Goal: Transaction & Acquisition: Purchase product/service

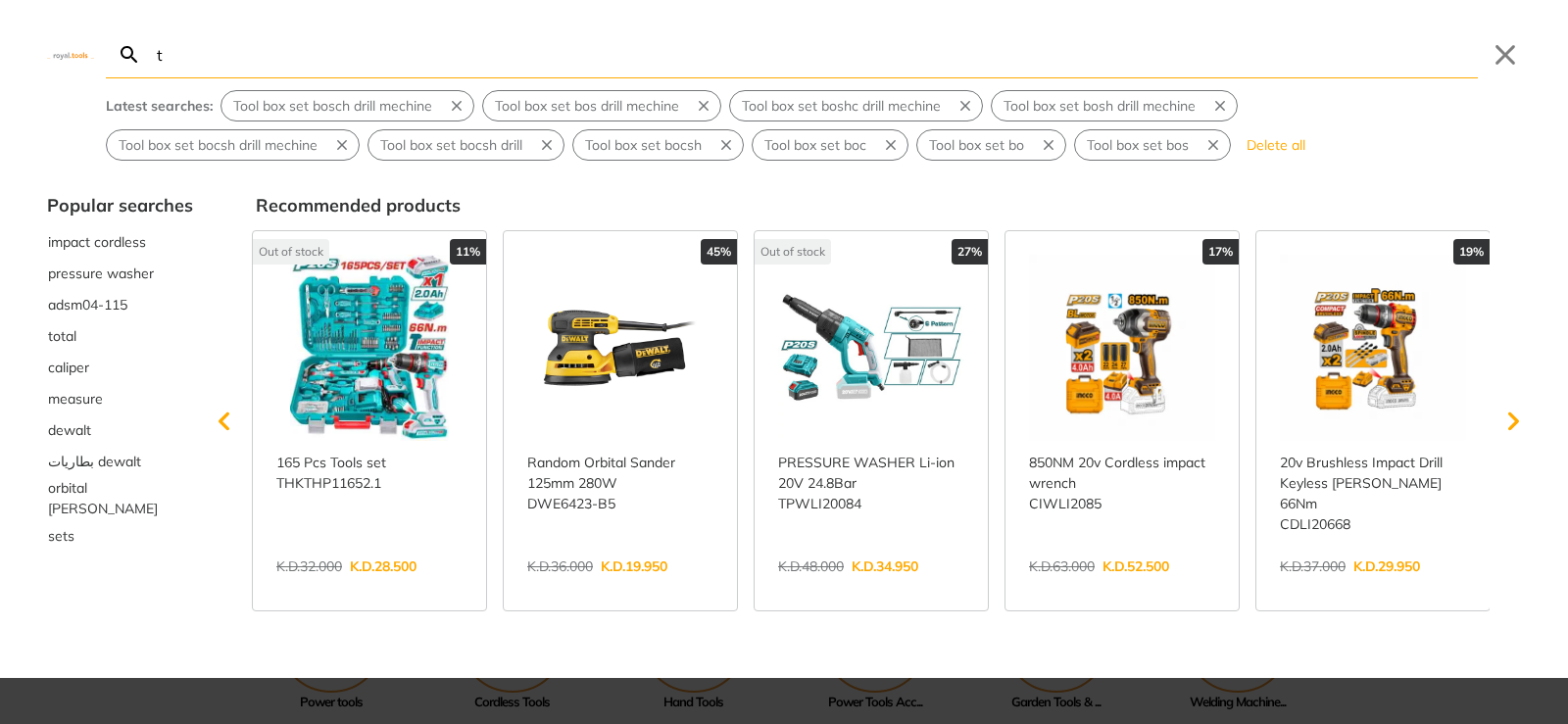
type input "t"
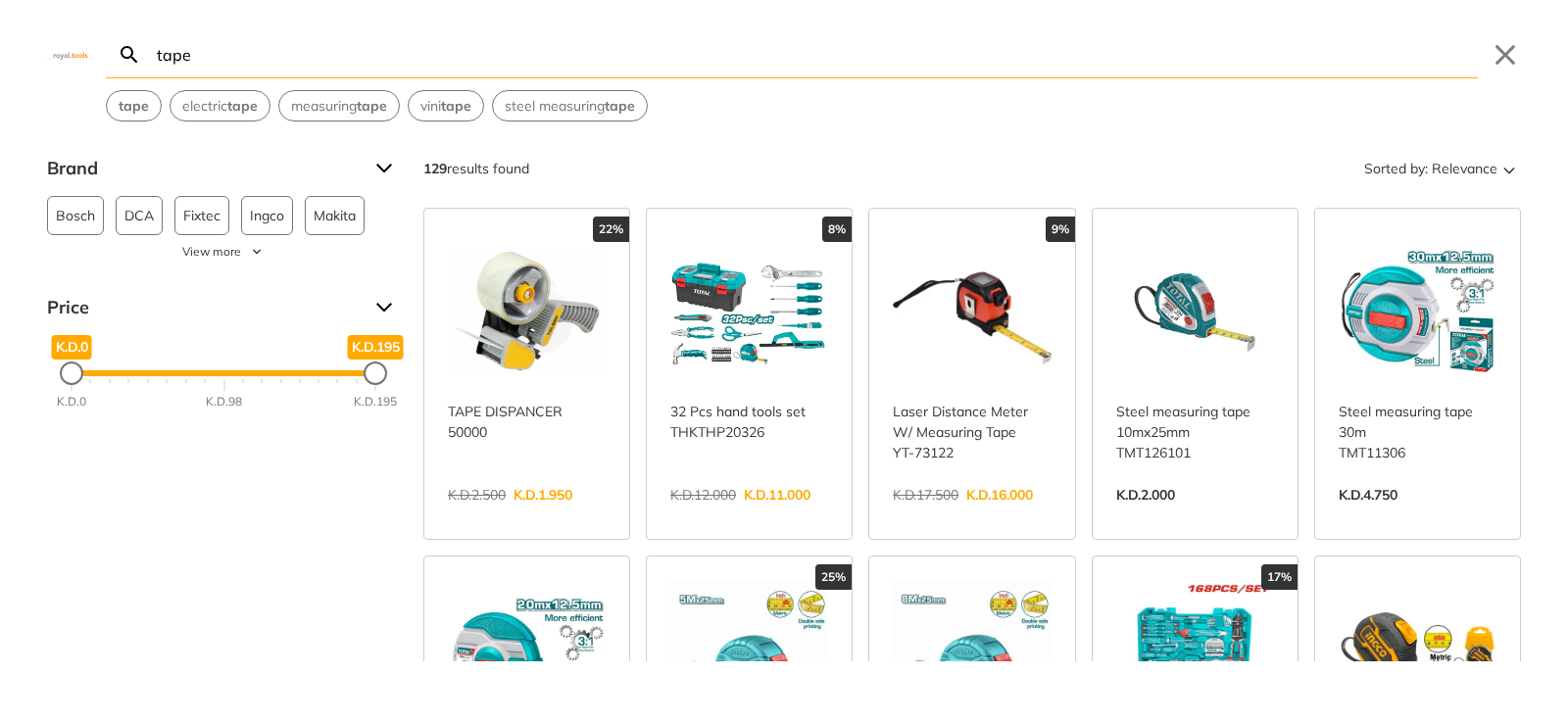
type input "tape"
click at [703, 516] on link "View more →" at bounding box center [750, 516] width 158 height 0
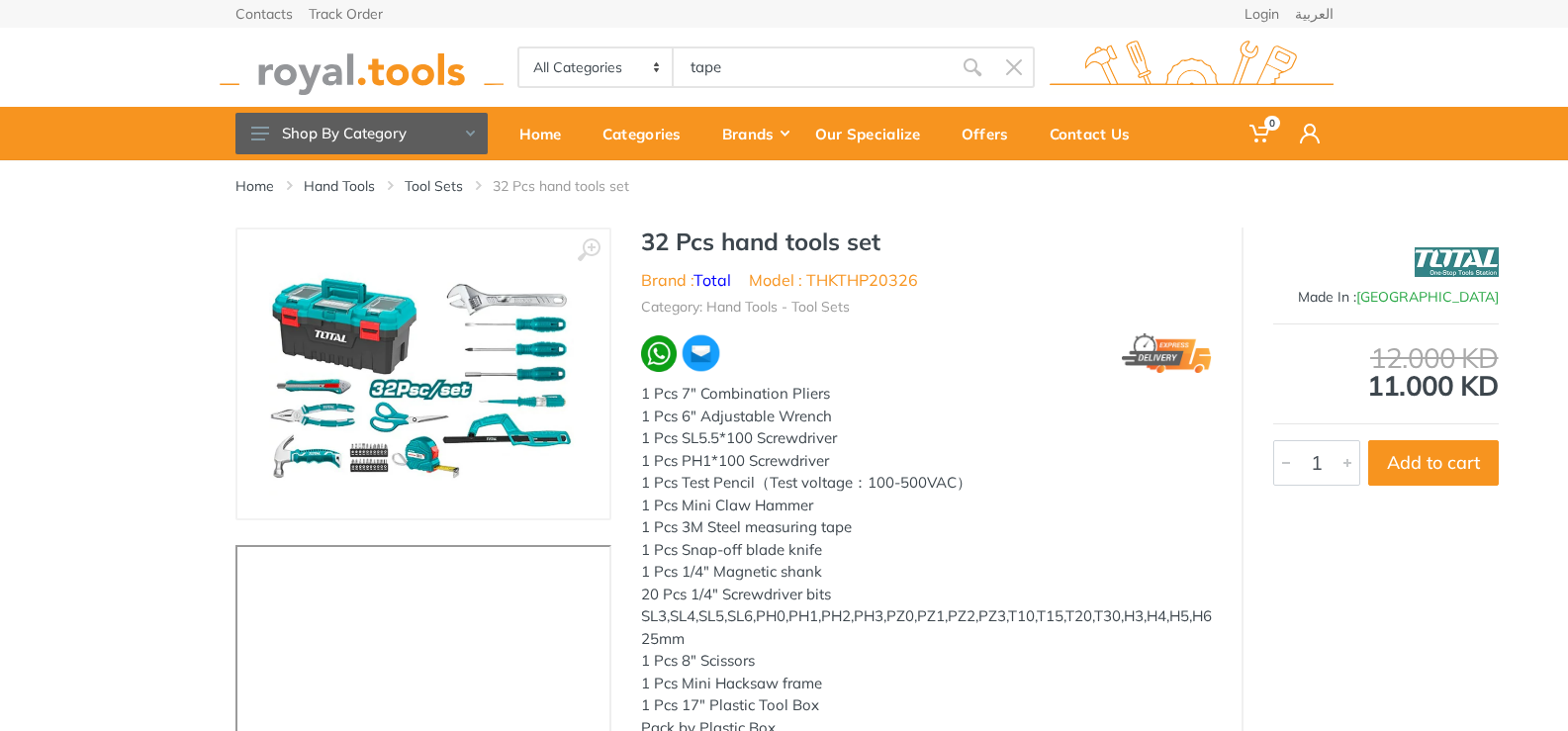
click at [396, 405] on img at bounding box center [423, 374] width 309 height 249
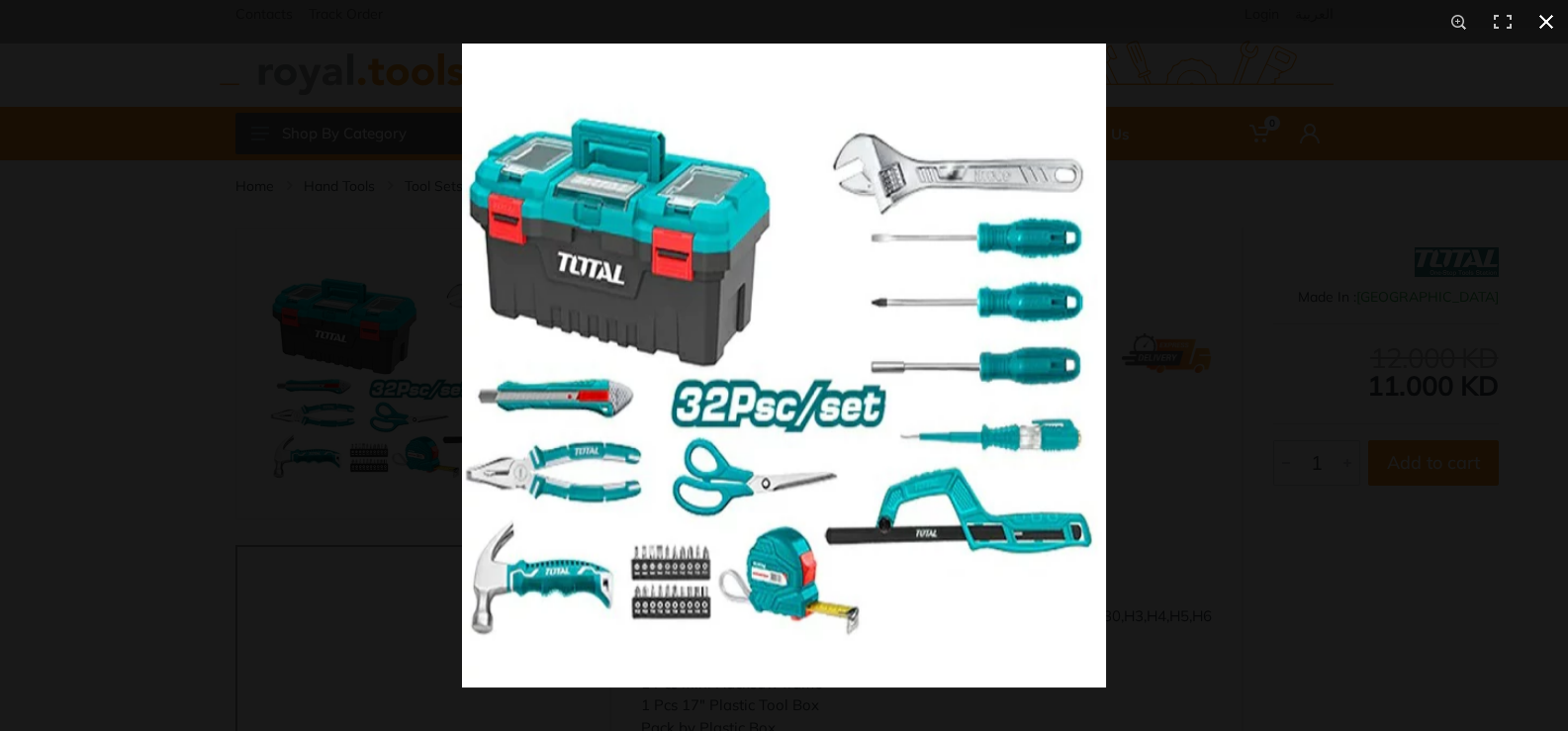
click at [1554, 27] on button at bounding box center [1547, 22] width 44 height 44
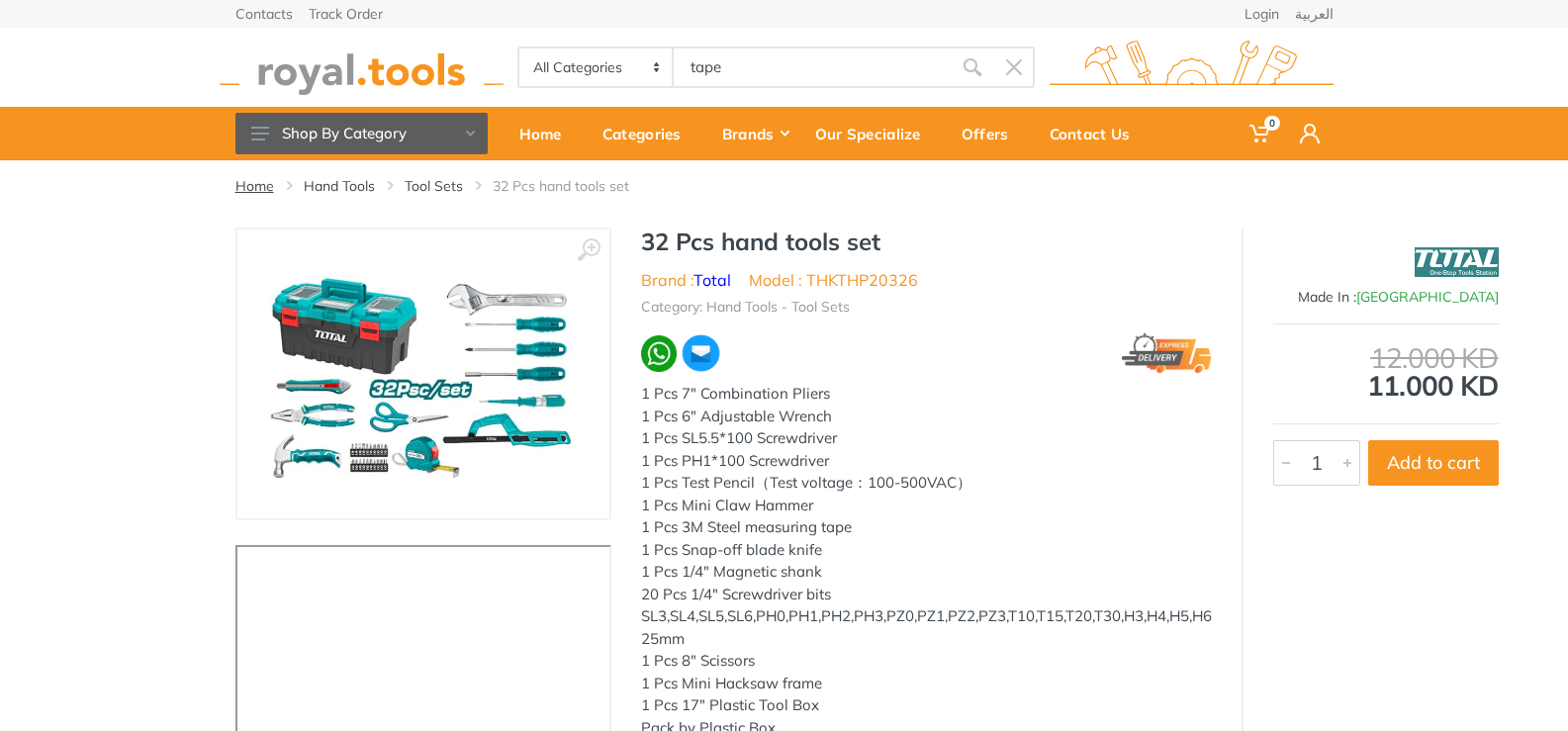
click at [243, 186] on link "Home" at bounding box center [254, 186] width 39 height 20
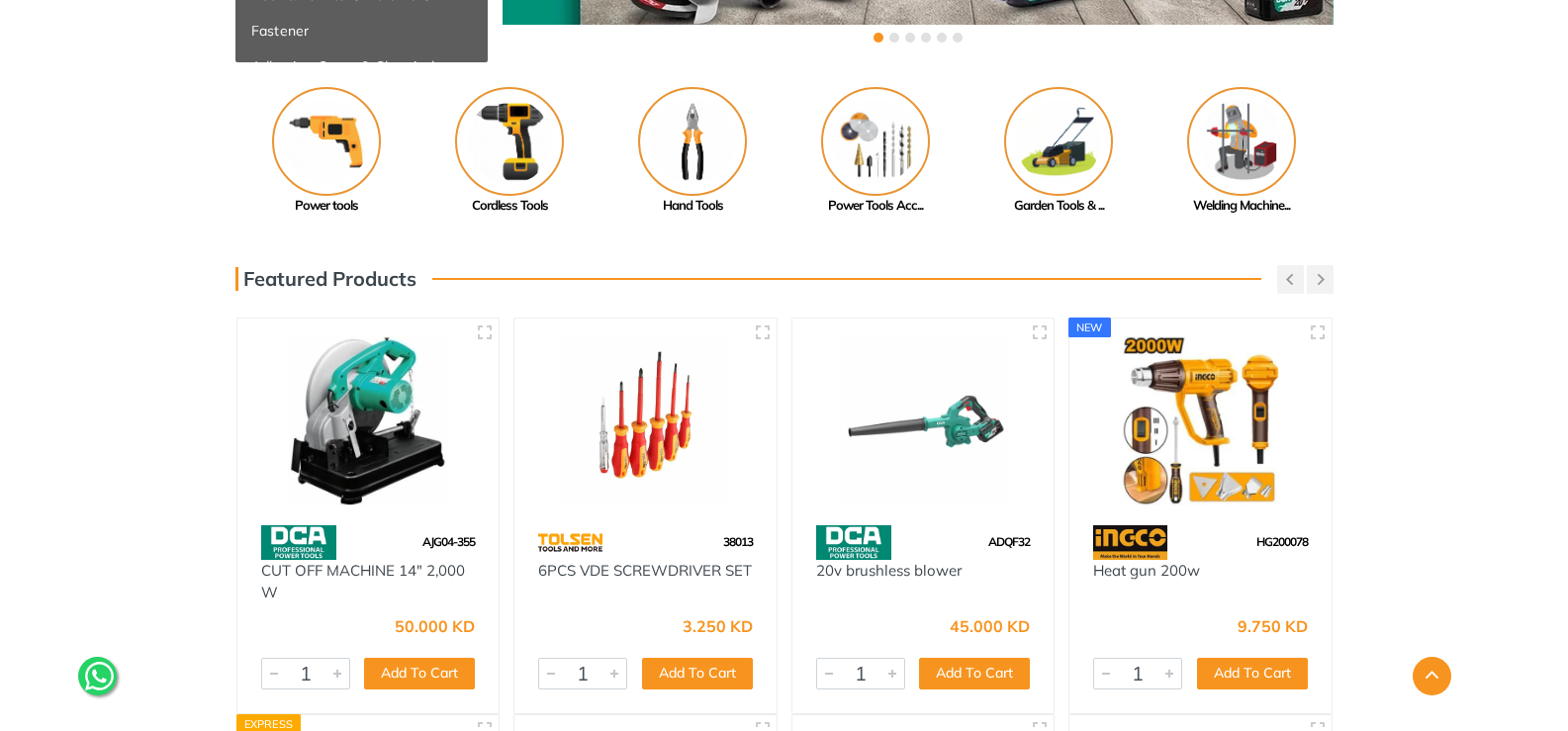
scroll to position [505, 0]
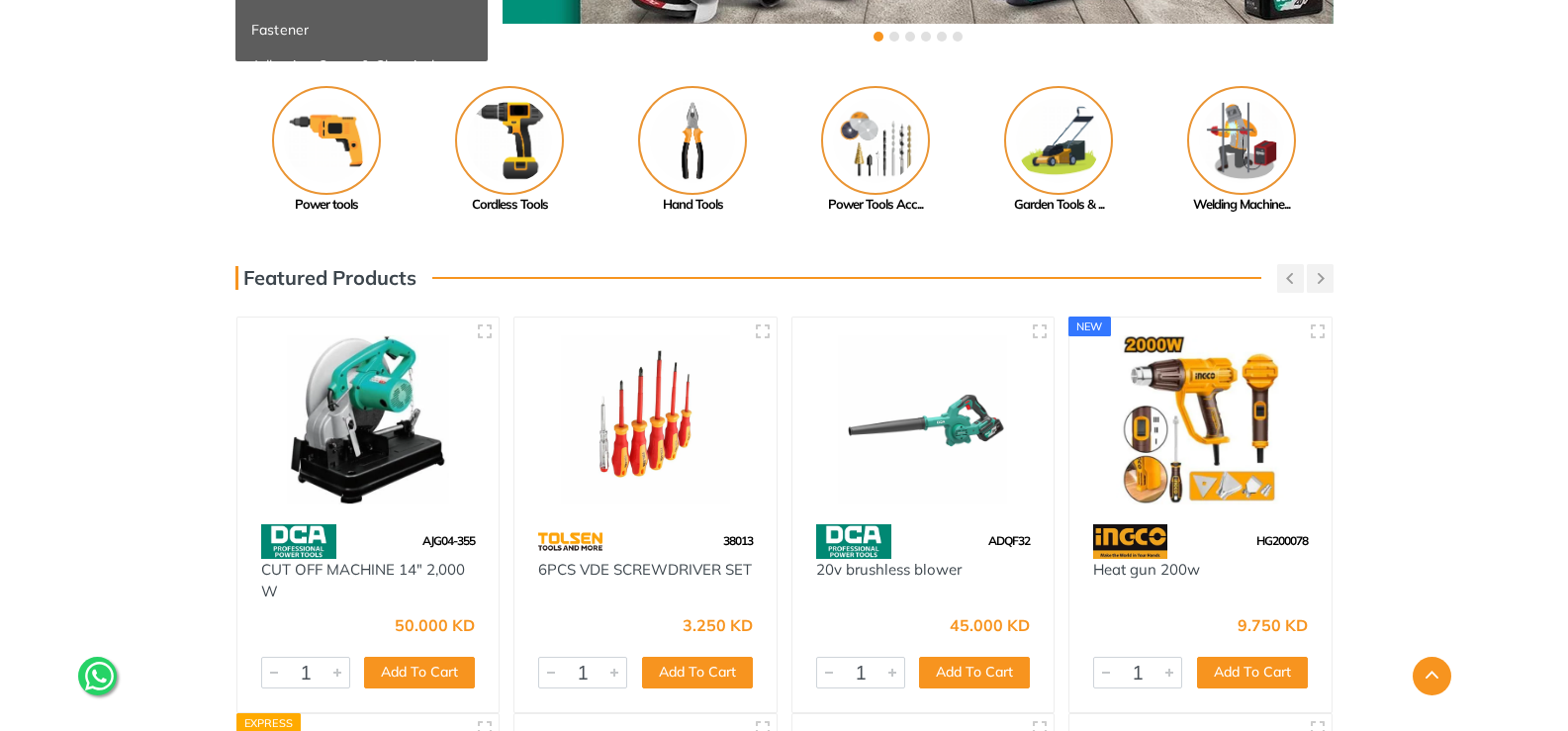
click at [922, 462] on img at bounding box center [924, 420] width 226 height 170
